Goal: Information Seeking & Learning: Learn about a topic

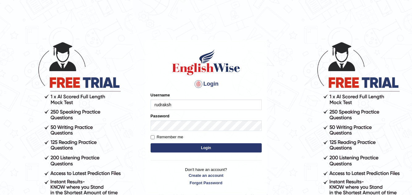
type input "rudraksh"
click at [192, 151] on button "Login" at bounding box center [205, 147] width 111 height 9
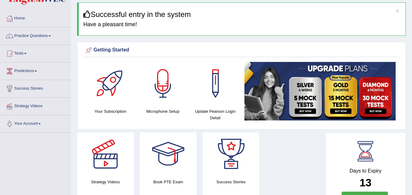
scroll to position [20, 0]
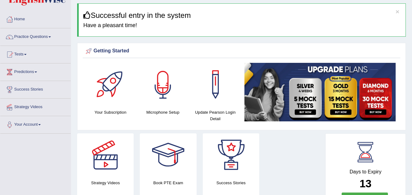
click at [171, 97] on div at bounding box center [162, 84] width 43 height 43
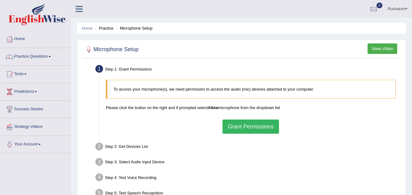
click at [248, 127] on button "Grant Permissions" at bounding box center [250, 127] width 56 height 14
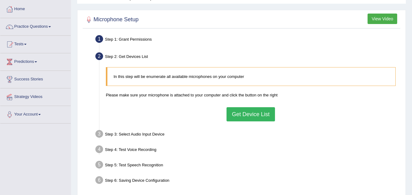
scroll to position [29, 0]
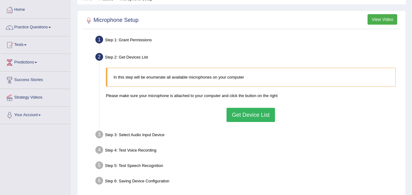
click at [251, 116] on button "Get Device List" at bounding box center [250, 115] width 48 height 14
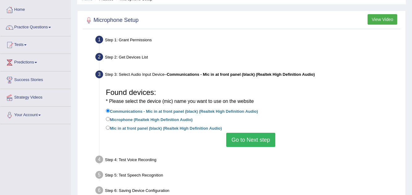
click at [184, 120] on label "Microphone (Realtek High Definition Audio)" at bounding box center [149, 119] width 87 height 7
click at [110, 120] on input "Microphone (Realtek High Definition Audio)" at bounding box center [108, 119] width 4 height 4
radio input "true"
click at [249, 137] on button "Go to Next step" at bounding box center [250, 140] width 49 height 14
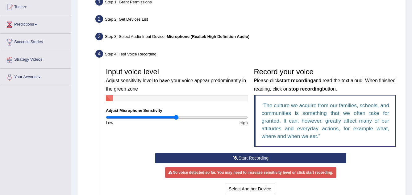
scroll to position [67, 0]
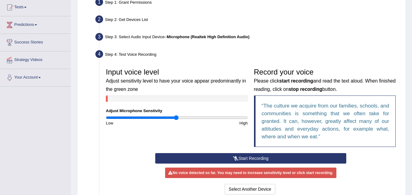
click at [244, 157] on button "Start Recording" at bounding box center [250, 158] width 191 height 10
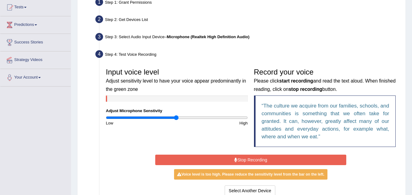
click at [241, 159] on button "Stop Recording" at bounding box center [250, 160] width 191 height 10
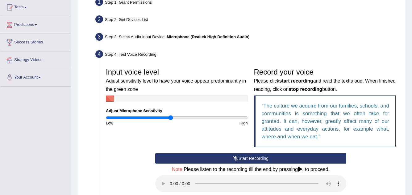
click at [170, 119] on input "range" at bounding box center [177, 117] width 142 height 5
click at [170, 117] on input "range" at bounding box center [177, 117] width 142 height 5
drag, startPoint x: 170, startPoint y: 117, endPoint x: 163, endPoint y: 117, distance: 7.1
type input "0.82"
click at [163, 117] on input "range" at bounding box center [177, 117] width 142 height 5
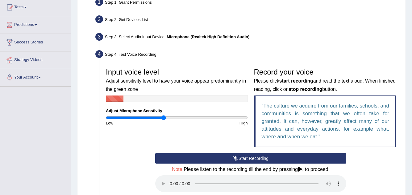
click at [245, 159] on button "Start Recording" at bounding box center [250, 158] width 191 height 10
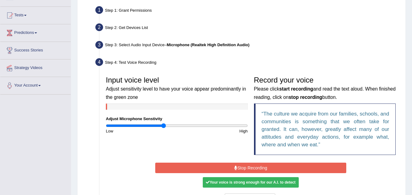
scroll to position [57, 0]
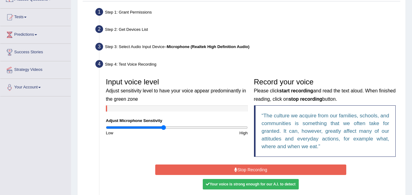
click at [255, 128] on blockquote "The culture we acquire from our families, schools, and communities is something…" at bounding box center [325, 131] width 142 height 52
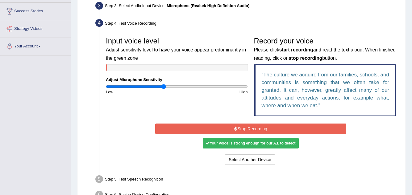
scroll to position [88, 0]
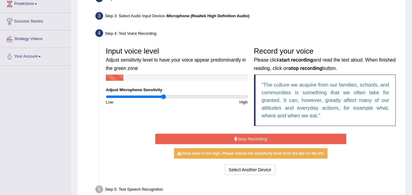
click at [252, 140] on button "Stop Recording" at bounding box center [250, 139] width 191 height 10
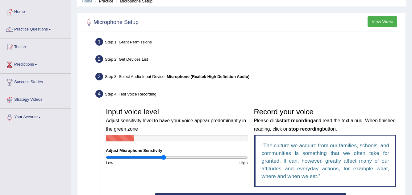
scroll to position [27, 0]
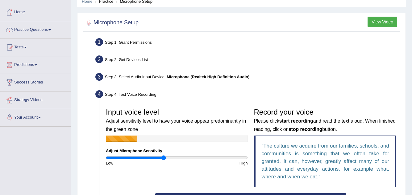
click at [381, 39] on div "Step 1: Grant Permissions" at bounding box center [248, 43] width 310 height 14
drag, startPoint x: 371, startPoint y: 35, endPoint x: 332, endPoint y: 33, distance: 38.6
click at [332, 33] on div "Microphone Setup View Video Step 1: Grant Permissions To access your microphone…" at bounding box center [241, 163] width 328 height 300
drag, startPoint x: 313, startPoint y: 22, endPoint x: 287, endPoint y: 20, distance: 25.3
click at [293, 21] on div at bounding box center [241, 23] width 314 height 13
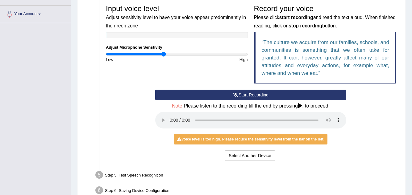
scroll to position [131, 0]
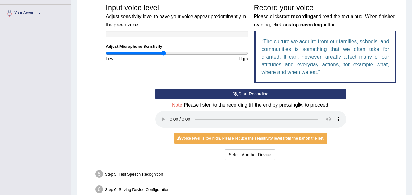
click at [258, 94] on button "Start Recording" at bounding box center [250, 94] width 191 height 10
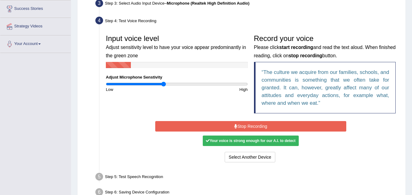
scroll to position [93, 0]
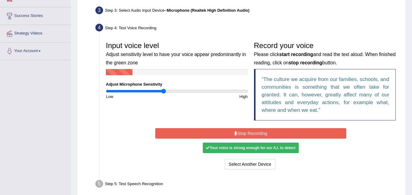
click at [274, 133] on button "Stop Recording" at bounding box center [250, 133] width 191 height 10
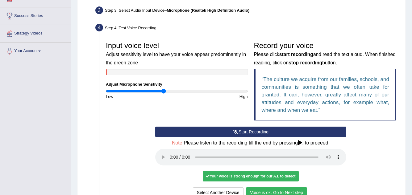
click at [287, 190] on button "Voice is ok. Go to Next step" at bounding box center [276, 193] width 61 height 10
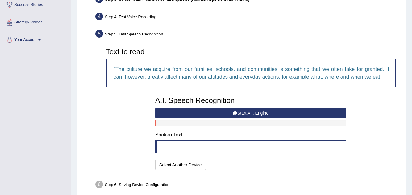
scroll to position [102, 0]
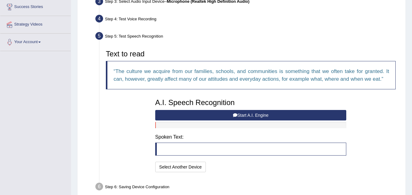
click at [237, 114] on button "Start A.I. Engine" at bounding box center [250, 115] width 191 height 10
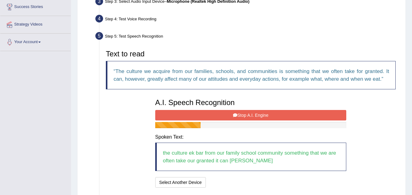
click at [254, 115] on button "Stop A.I. Engine" at bounding box center [250, 115] width 191 height 10
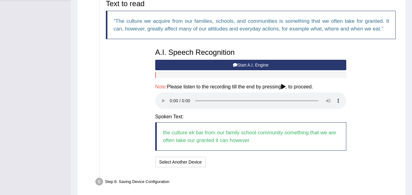
scroll to position [179, 0]
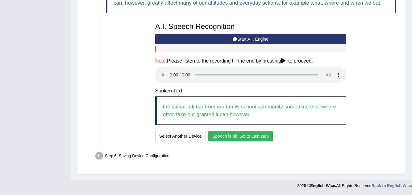
click at [246, 134] on button "Speech is ok. Go to Last step" at bounding box center [240, 136] width 64 height 10
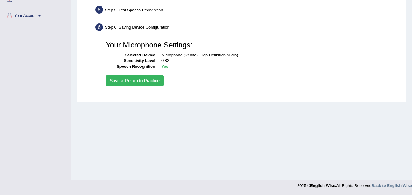
click at [155, 84] on button "Save & Return to Practice" at bounding box center [135, 81] width 58 height 10
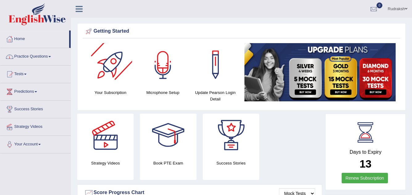
click at [43, 56] on link "Practice Questions" at bounding box center [35, 55] width 70 height 15
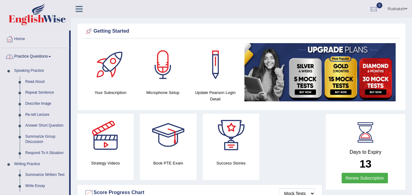
click at [36, 59] on link "Practice Questions" at bounding box center [34, 55] width 69 height 15
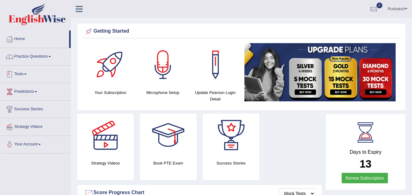
click at [39, 81] on link "Tests" at bounding box center [35, 73] width 70 height 15
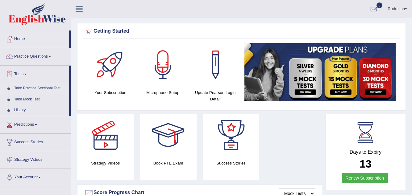
click at [38, 86] on link "Take Practice Sectional Test" at bounding box center [40, 88] width 58 height 11
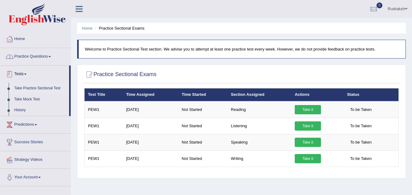
click at [43, 57] on link "Practice Questions" at bounding box center [35, 55] width 70 height 15
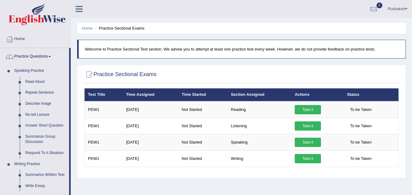
click at [43, 58] on link "Practice Questions" at bounding box center [34, 55] width 69 height 15
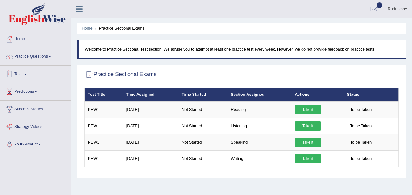
click at [30, 85] on link "Predictions" at bounding box center [35, 90] width 70 height 15
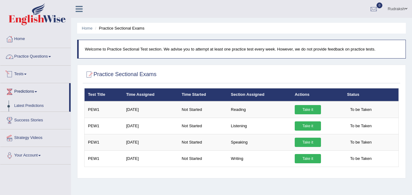
click at [36, 57] on link "Practice Questions" at bounding box center [35, 55] width 70 height 15
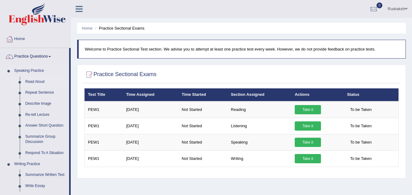
click at [35, 84] on link "Read Aloud" at bounding box center [46, 81] width 47 height 11
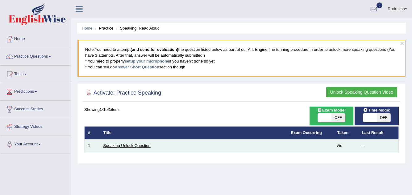
click at [138, 146] on link "Speaking Unlock Question" at bounding box center [126, 145] width 47 height 5
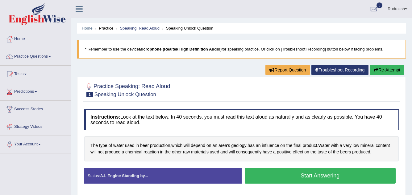
click at [138, 146] on span "in" at bounding box center [136, 145] width 3 height 6
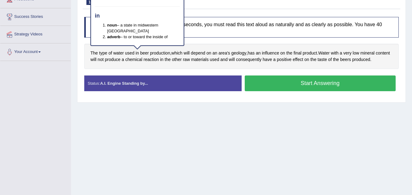
scroll to position [129, 0]
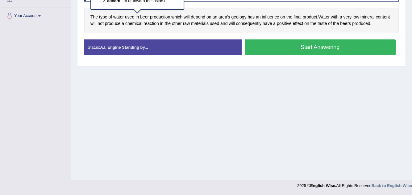
click at [305, 47] on button "Start Answering" at bounding box center [320, 47] width 151 height 16
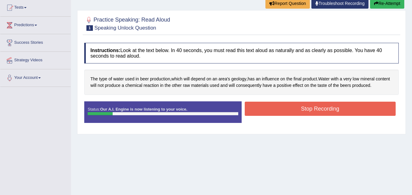
scroll to position [63, 0]
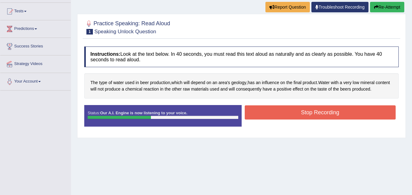
click at [339, 110] on button "Stop Recording" at bounding box center [320, 112] width 151 height 14
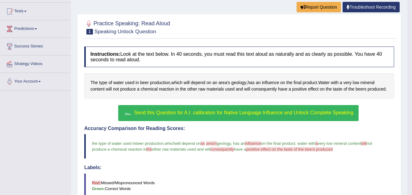
click at [270, 110] on span "Send this Question for A.I. calibration for Native Language Influence and Unloc…" at bounding box center [243, 112] width 219 height 5
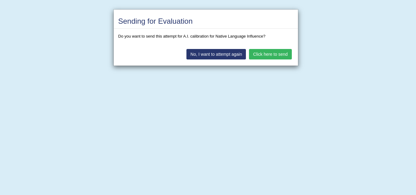
click at [279, 53] on button "Click here to send" at bounding box center [270, 54] width 43 height 10
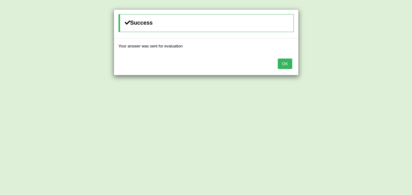
click at [283, 60] on button "OK" at bounding box center [285, 64] width 14 height 10
